Goal: Check status: Check status

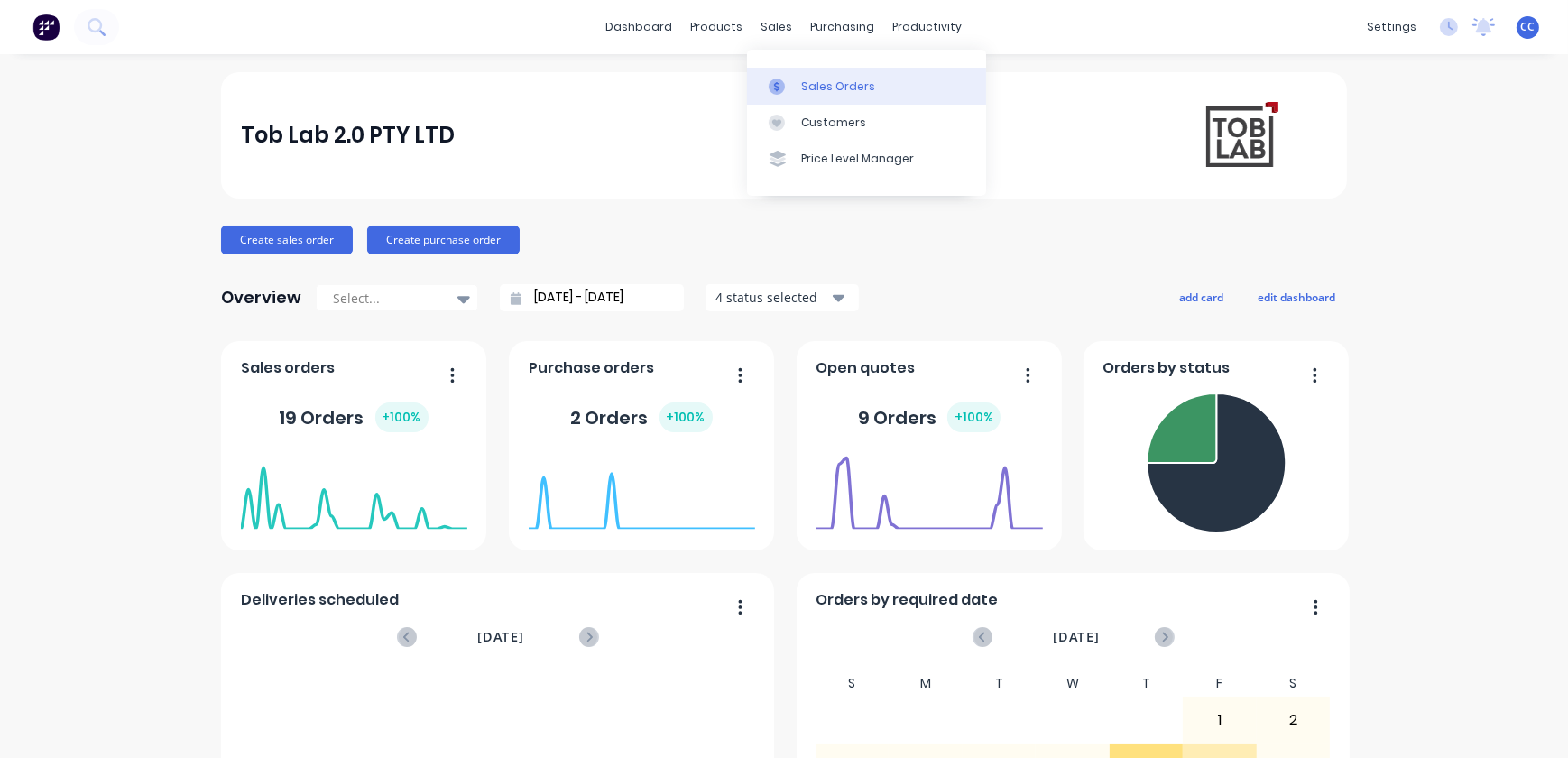
click at [821, 81] on div "Sales Orders" at bounding box center [838, 87] width 74 height 16
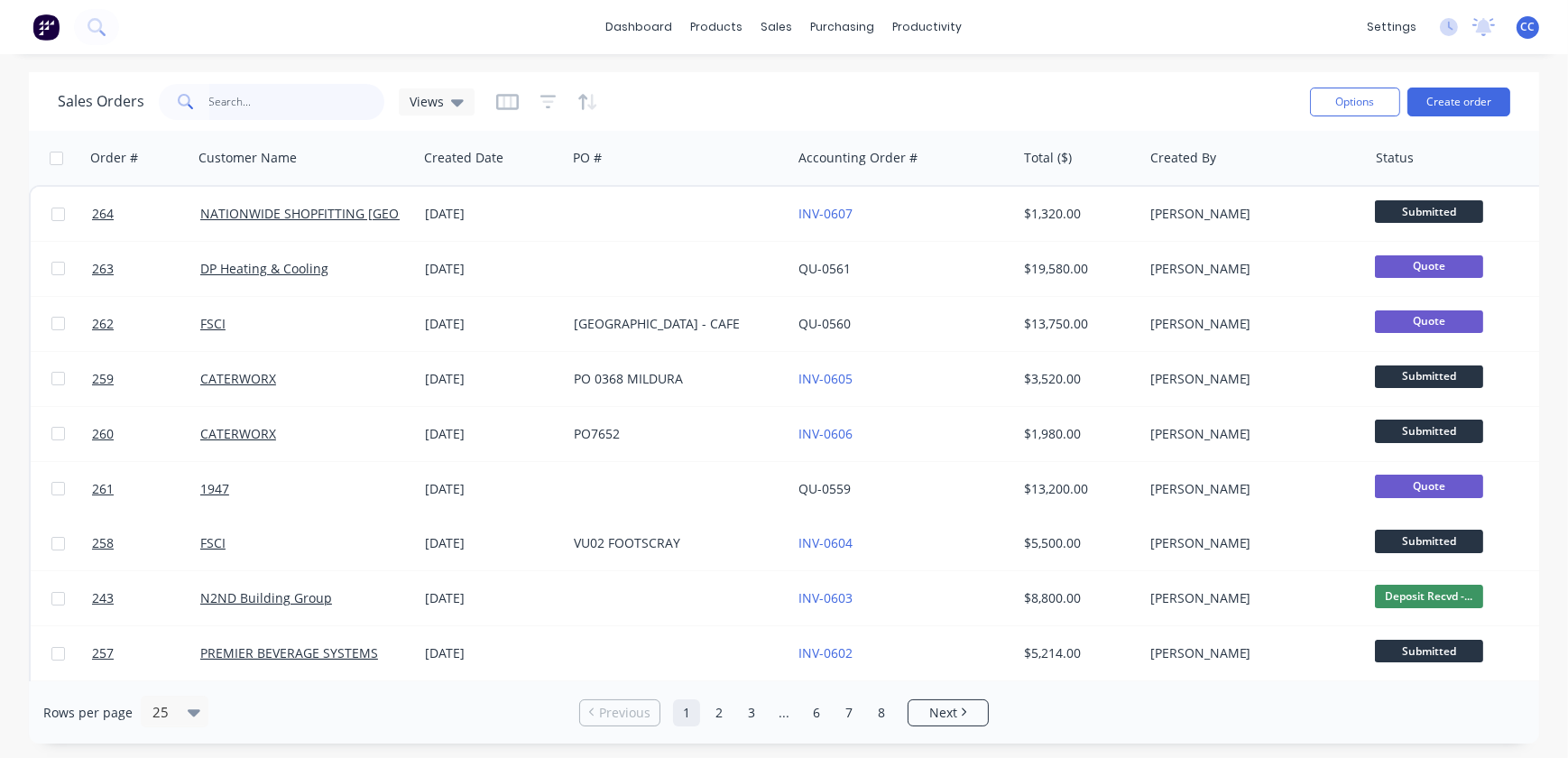
click at [232, 107] on input "text" at bounding box center [297, 101] width 176 height 36
type input "baraka"
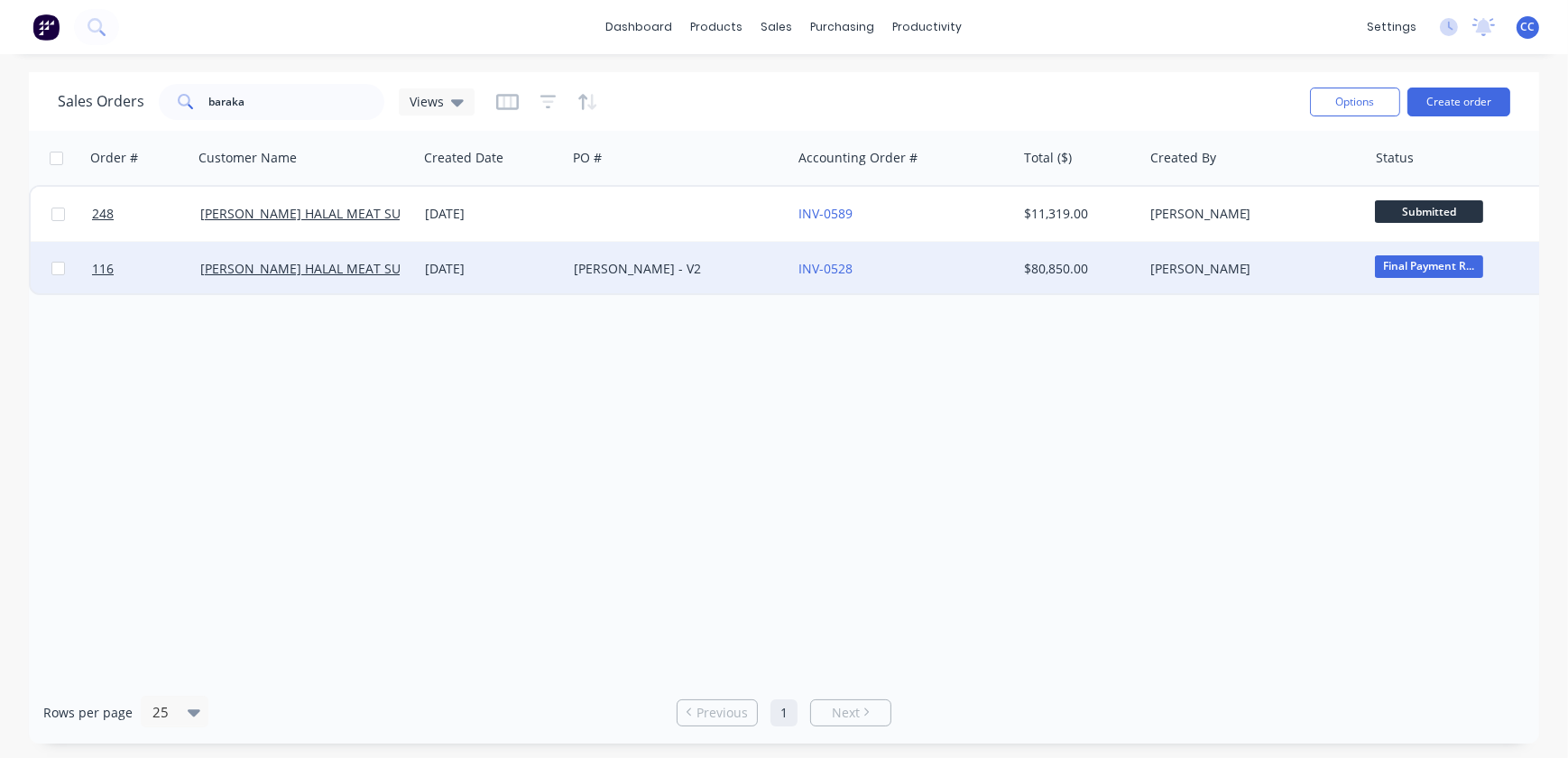
click at [640, 288] on div "AL BARAKA - V2" at bounding box center [678, 269] width 224 height 54
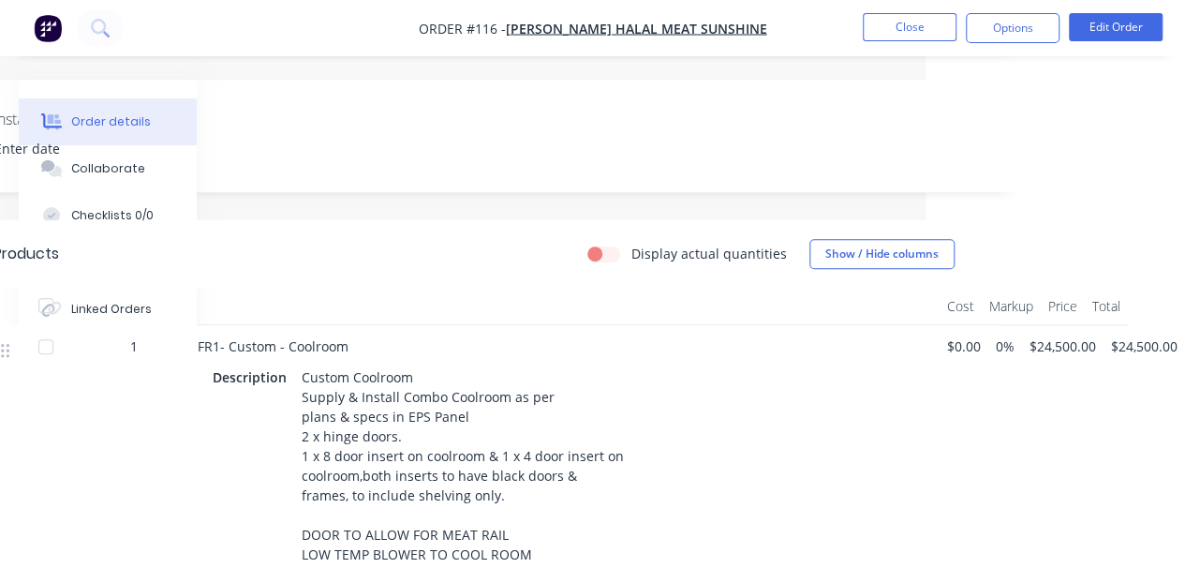
scroll to position [187, 260]
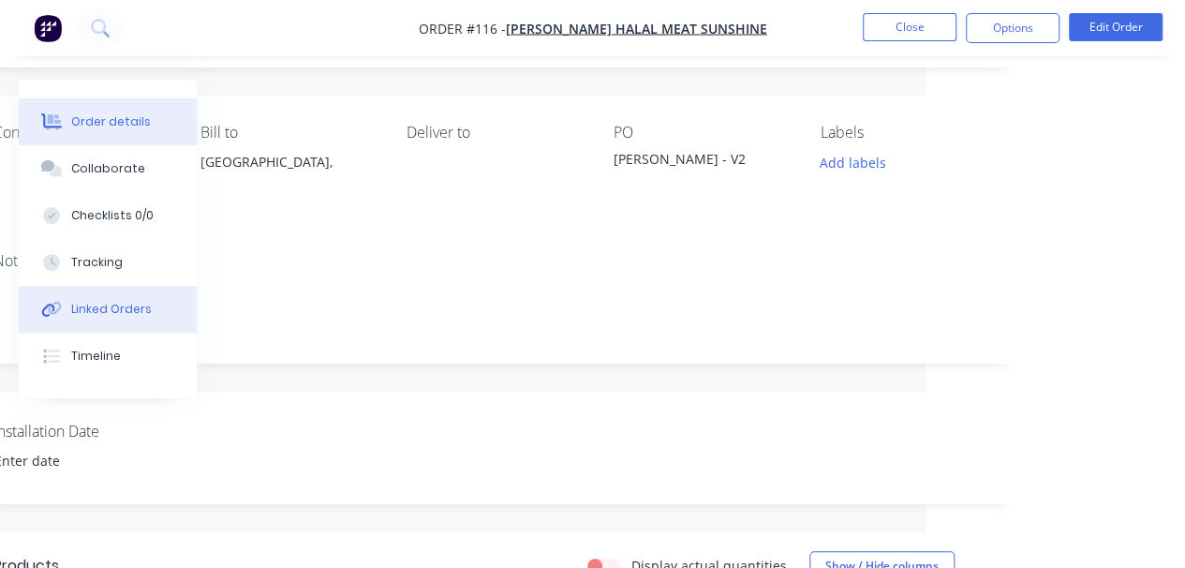
click at [97, 319] on button "Linked Orders" at bounding box center [108, 309] width 178 height 47
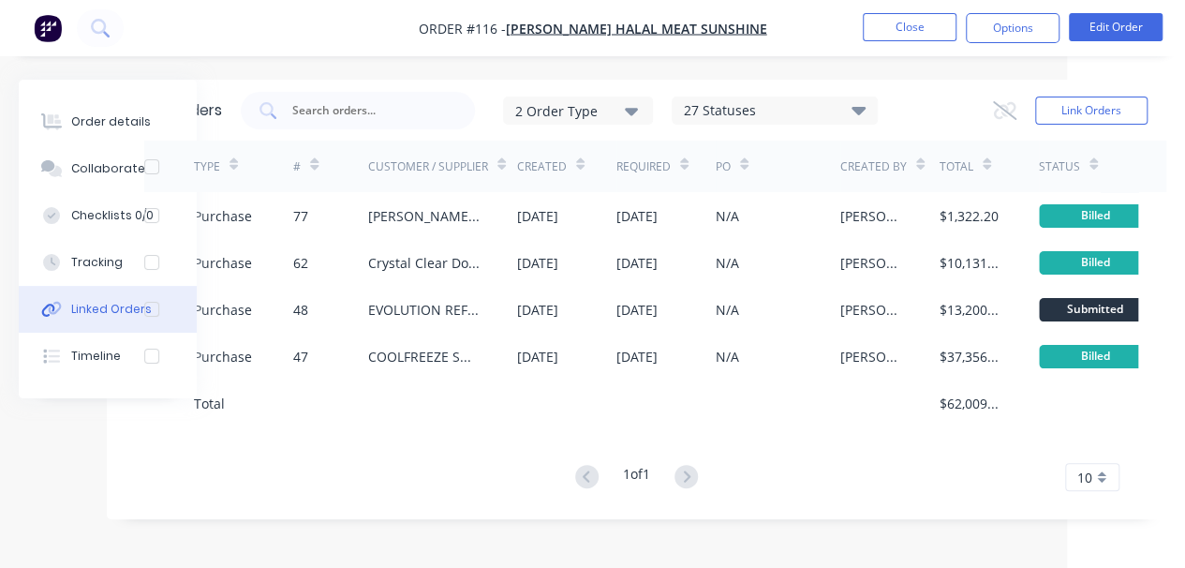
scroll to position [9, 118]
